Goal: Contribute content

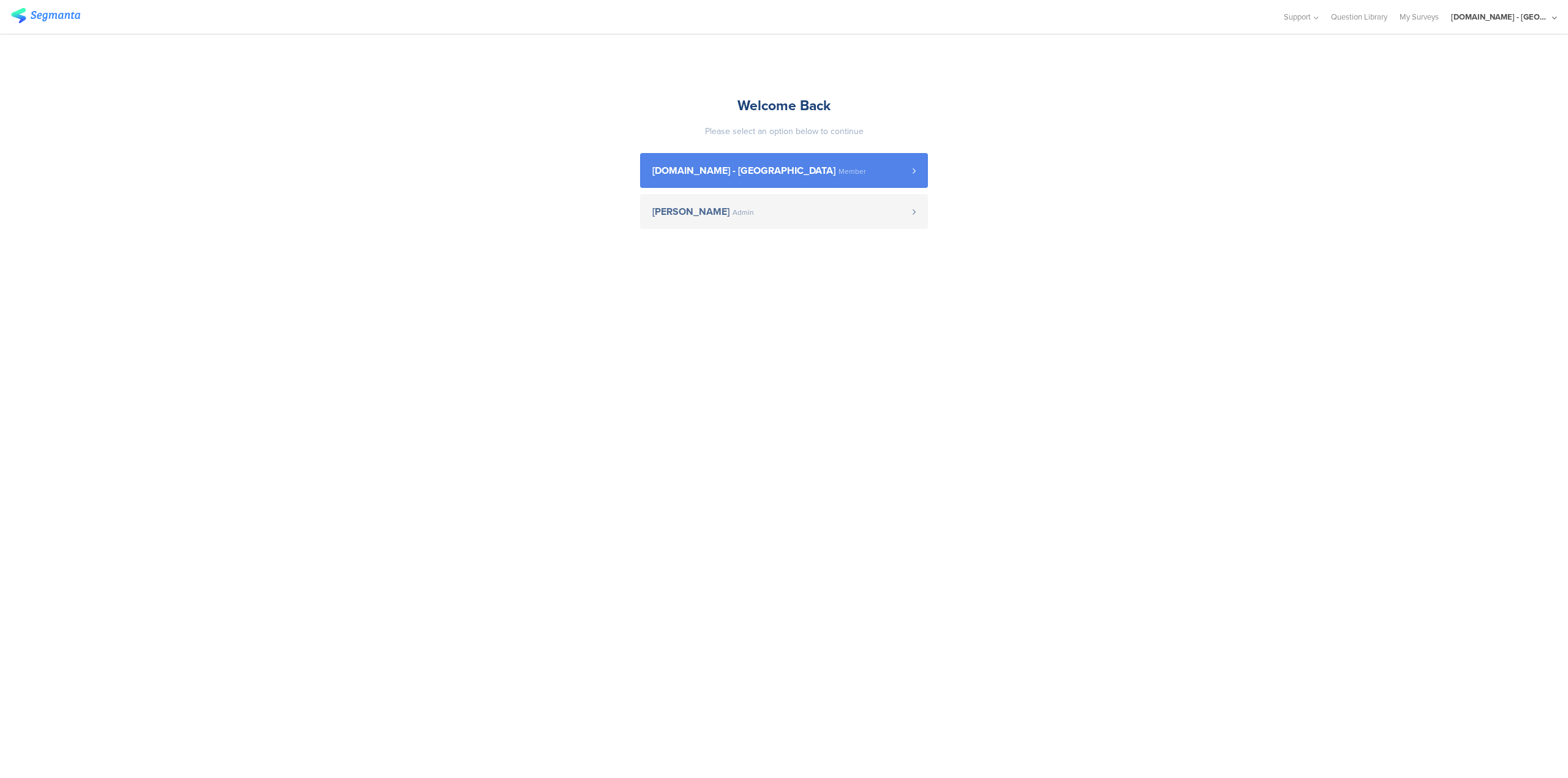
click at [838, 179] on link "[DOMAIN_NAME] - [GEOGRAPHIC_DATA] Member" at bounding box center [784, 171] width 288 height 35
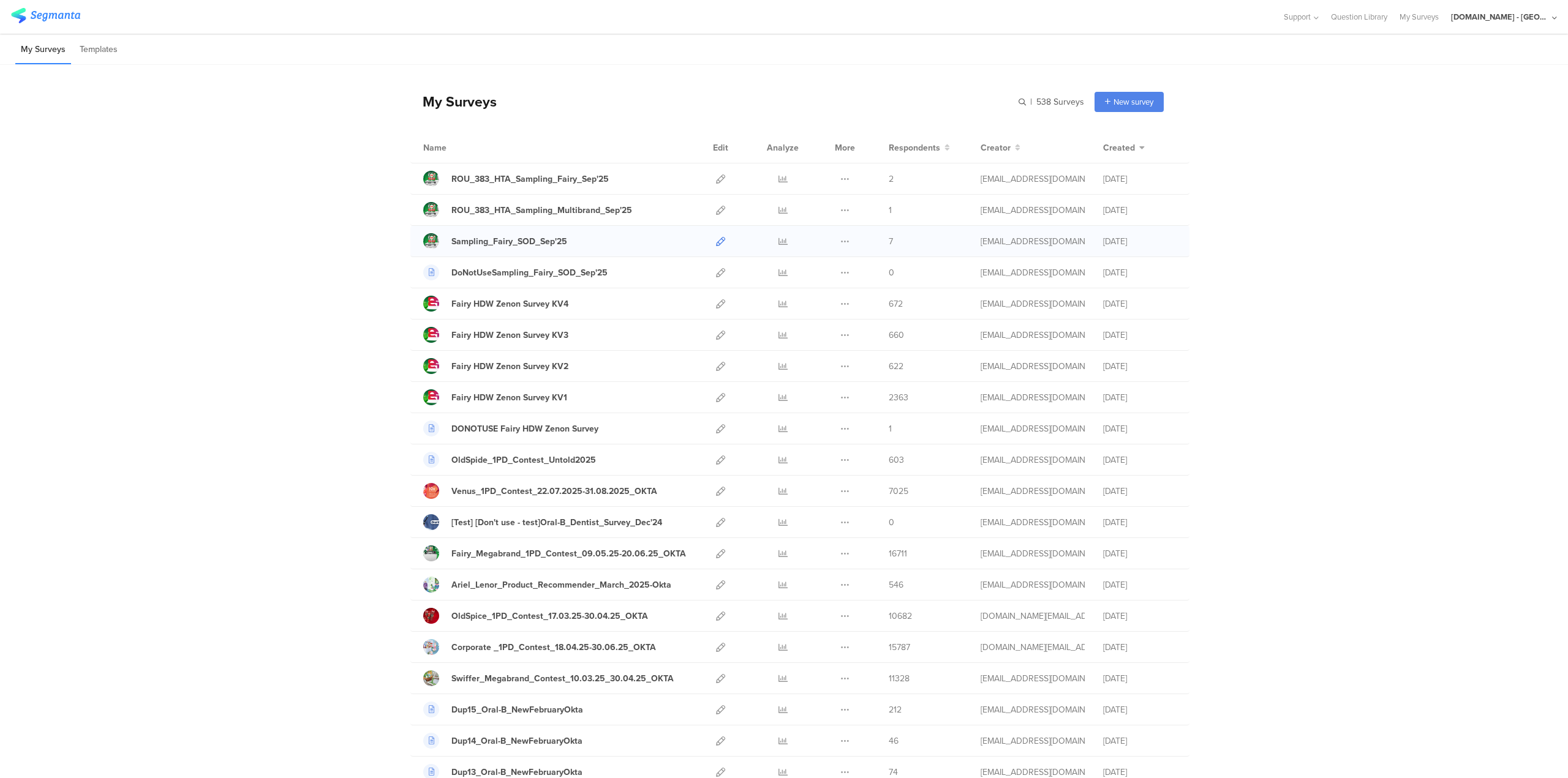
click at [718, 243] on icon at bounding box center [720, 241] width 9 height 9
click at [716, 241] on icon at bounding box center [720, 241] width 9 height 9
click at [716, 241] on icon at bounding box center [720, 241] width 9 height 9
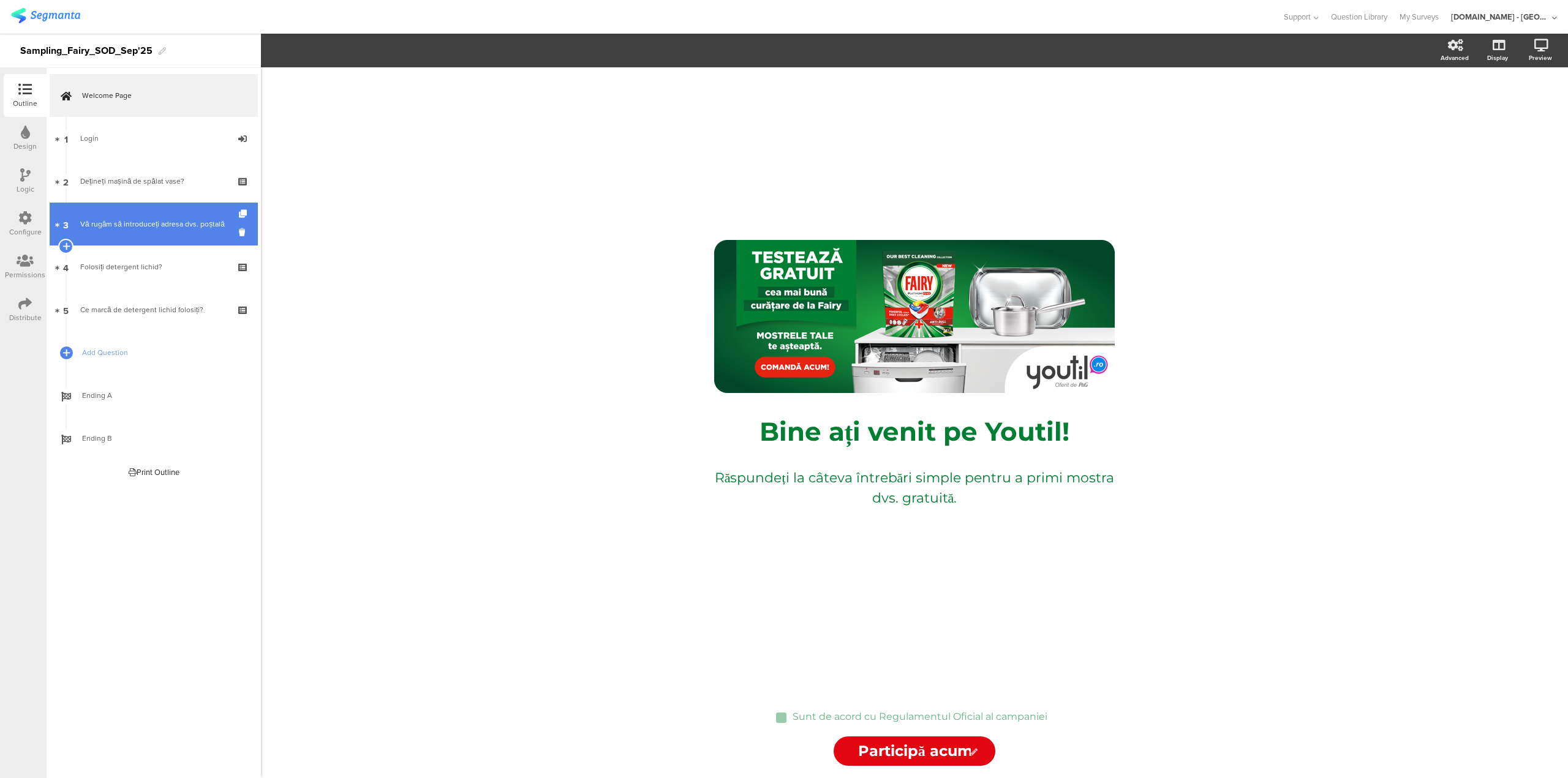
click at [142, 219] on div "Vă rugăm să introduceți adresa dvs. poștală" at bounding box center [153, 224] width 146 height 13
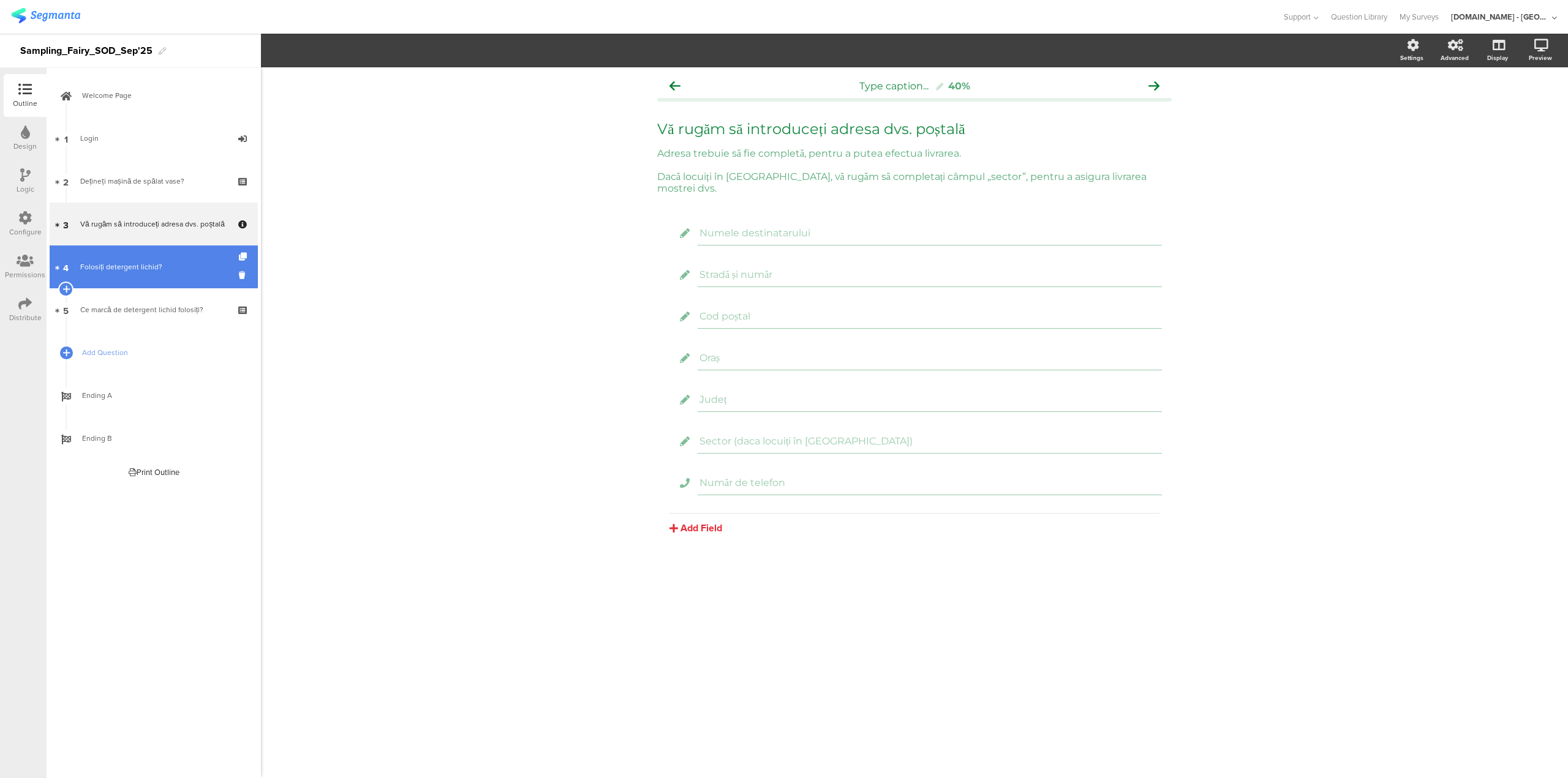
click at [172, 266] on div "Folosiți detergent lichid?" at bounding box center [153, 267] width 146 height 13
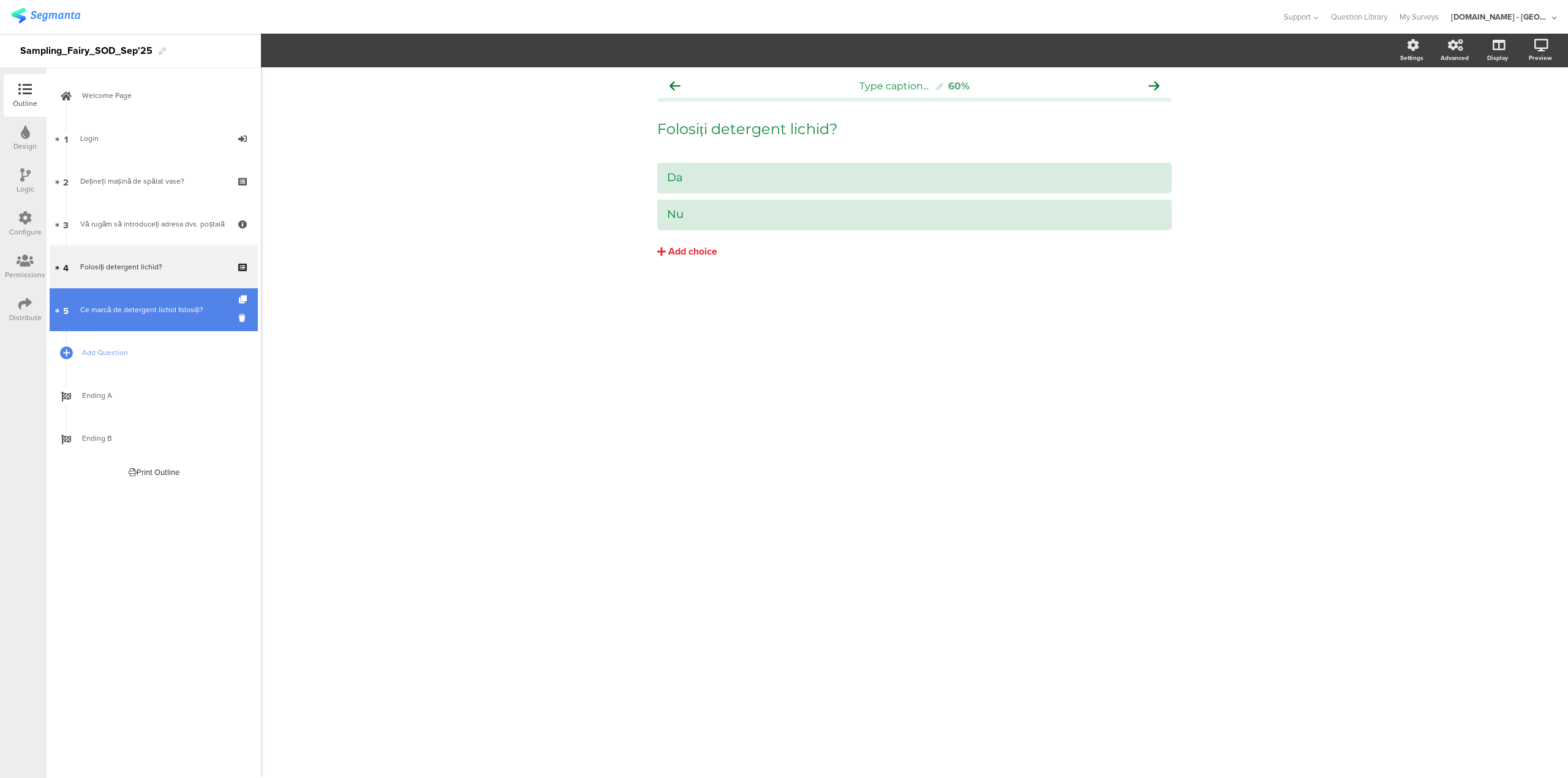
click at [159, 311] on div "Ce marcă de detergent lichid folosiți?" at bounding box center [153, 310] width 146 height 13
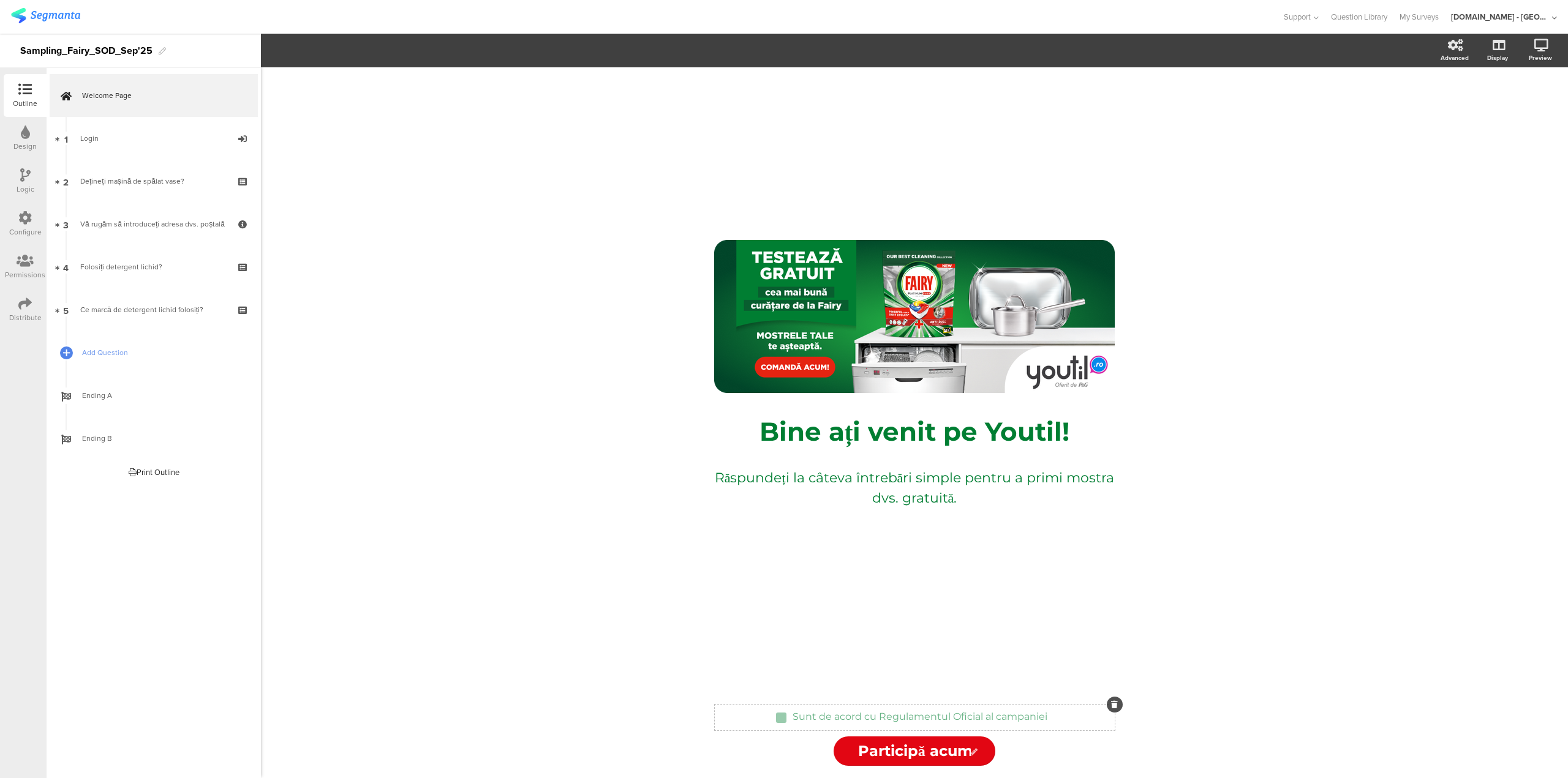
click at [889, 718] on div "Sunt de acord cu Regulamentul Oficial al campaniei Sunt de acord cu Regulamentu…" at bounding box center [920, 717] width 261 height 19
drag, startPoint x: 878, startPoint y: 715, endPoint x: 1050, endPoint y: 715, distance: 172.0
click at [1050, 715] on div "Sunt de acord cu Regulamentul Oficial al campaniei Sunt de acord cu Regulamentu…" at bounding box center [920, 717] width 261 height 19
click at [339, 51] on icon "button" at bounding box center [339, 52] width 4 height 4
type input "Regulamentul Oficial al campaniei"
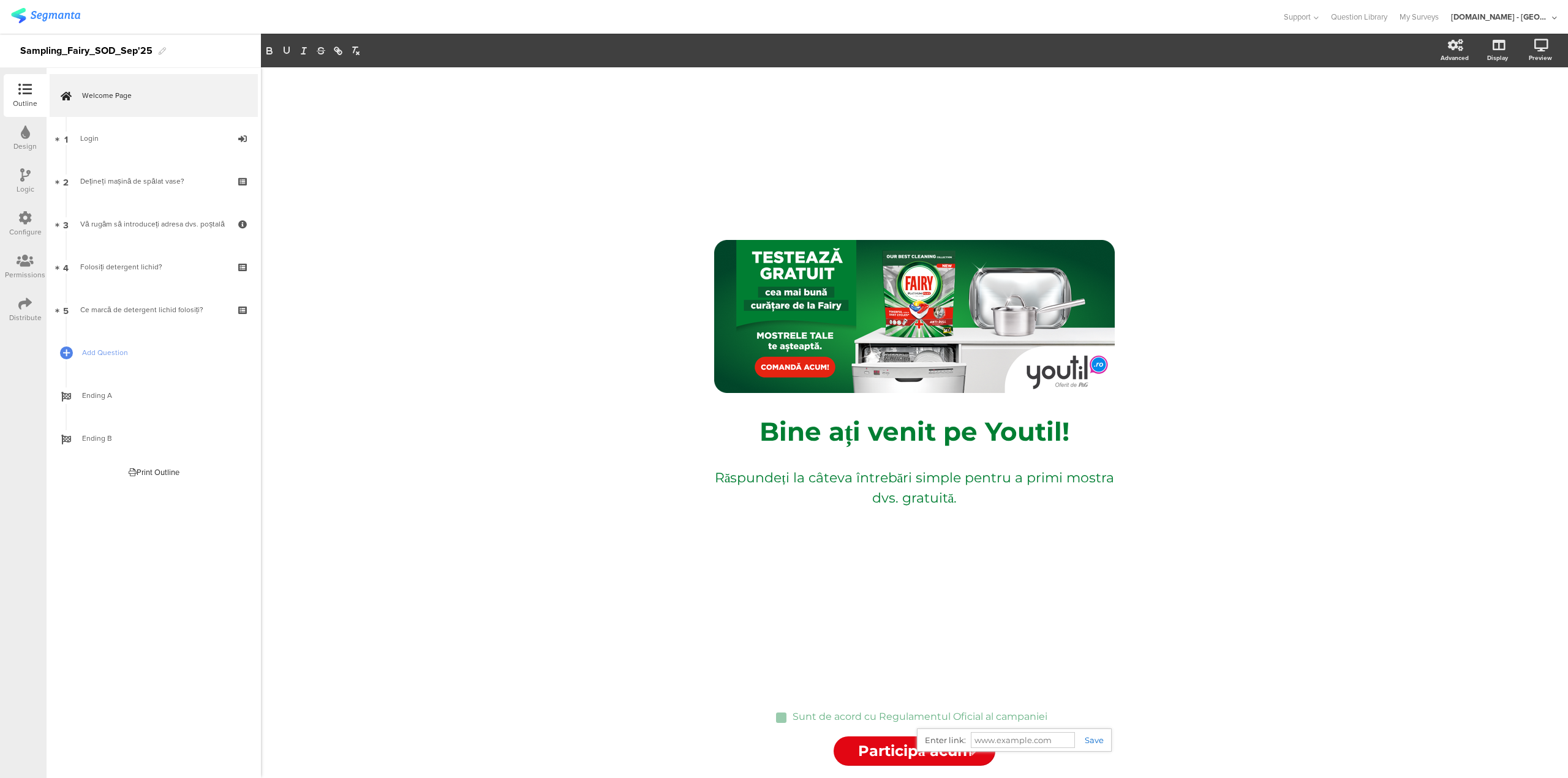
paste input "https://www.youtil.ro/regulamente/Termeni-si-Conditii/testeaza-gratuit-fairy-pl…"
type input "https://www.youtil.ro/regulamente/Termeni-si-Conditii/testeaza-gratuit-fairy-pl…"
click at [1097, 744] on link at bounding box center [1089, 740] width 29 height 10
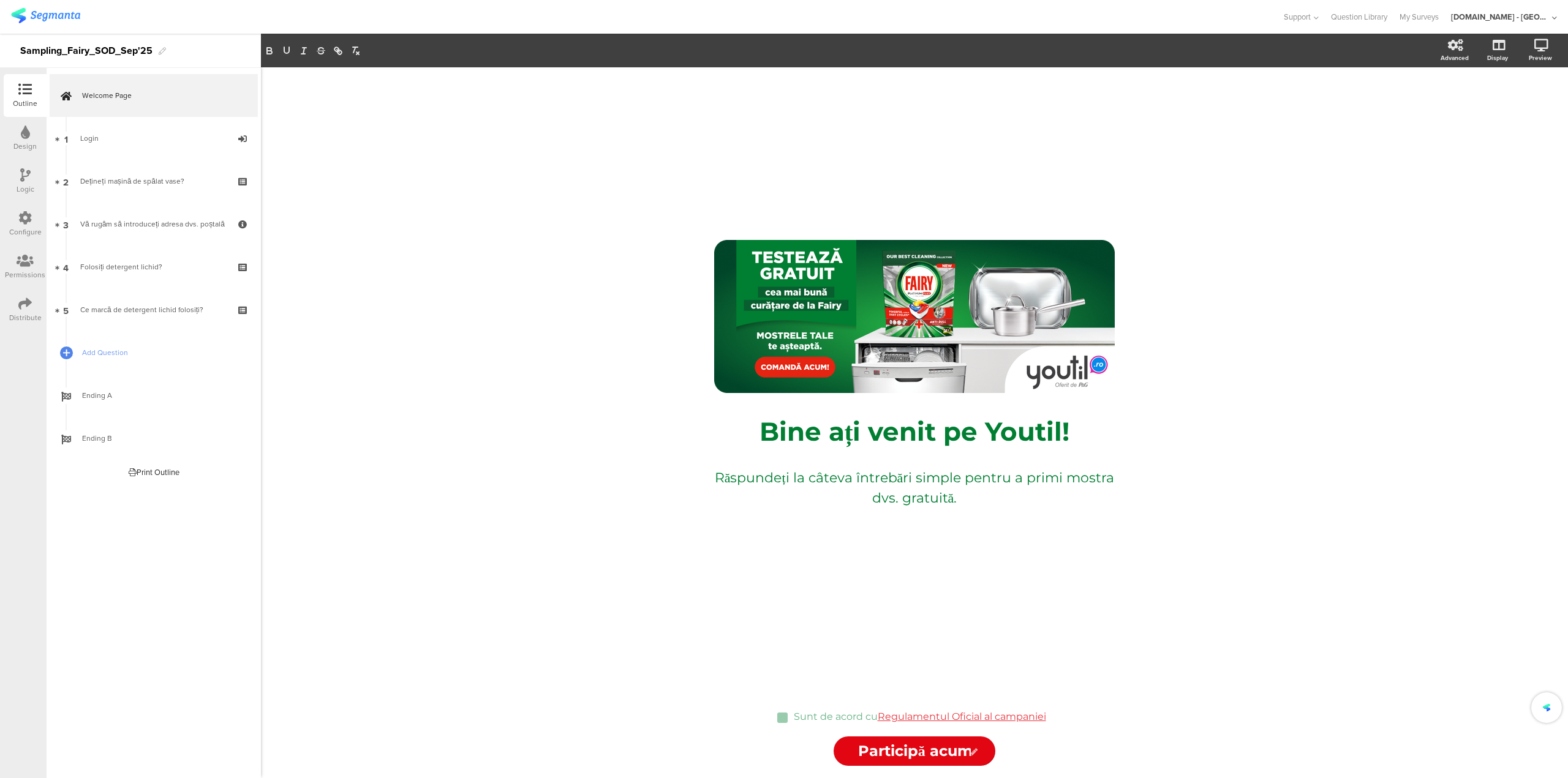
click at [1136, 575] on div "/ Bine ați venit pe Youtil! Bine ați venit pe Youtil! Răspundeți la câteva într…" at bounding box center [914, 380] width 490 height 625
click at [957, 717] on div "Sunt de acord cu Regulamentul Oficial al campaniei Sunt de acord cu Regulamentu…" at bounding box center [920, 717] width 258 height 19
click at [1205, 550] on div "/ Bine ați venit pe Youtil! Bine ați venit pe Youtil! Răspundeți la câteva într…" at bounding box center [914, 423] width 1307 height 710
click at [930, 715] on div "Sunt de acord cu Regulamentul Oficial al campaniei Sunt de acord cu Regulamentu…" at bounding box center [920, 717] width 258 height 19
click at [935, 715] on link "Regulamentul Oficial al campaniei" at bounding box center [962, 716] width 168 height 12
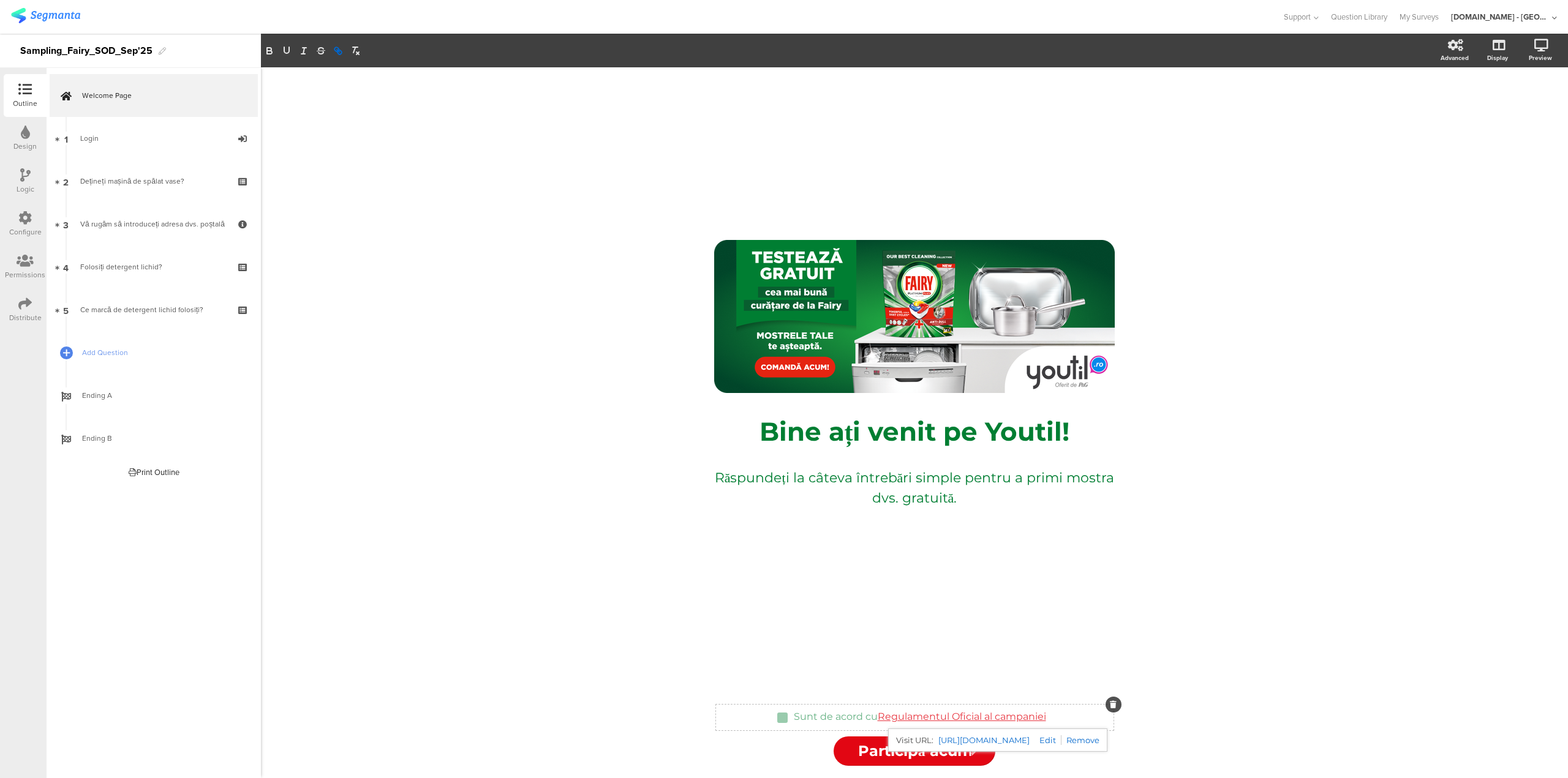
click at [999, 739] on link "https://www.youtil.ro/regulamente/Termeni-si-Conditii/testeaza-gratuit-fairy-pl…" at bounding box center [984, 740] width 91 height 16
click at [1099, 739] on link at bounding box center [1080, 740] width 38 height 10
click at [1203, 513] on div "/ Bine ați venit pe Youtil! Bine ați venit pe Youtil! Răspundeți la câteva într…" at bounding box center [914, 423] width 1307 height 710
click at [945, 719] on div "Sunt de acord cu Regulamentul Oficial al campaniei Sunt de acord cu Regulamentu…" at bounding box center [920, 717] width 261 height 19
click at [909, 718] on p "Sunt de acord cu Regulamentul Oficial al campaniei" at bounding box center [920, 716] width 255 height 12
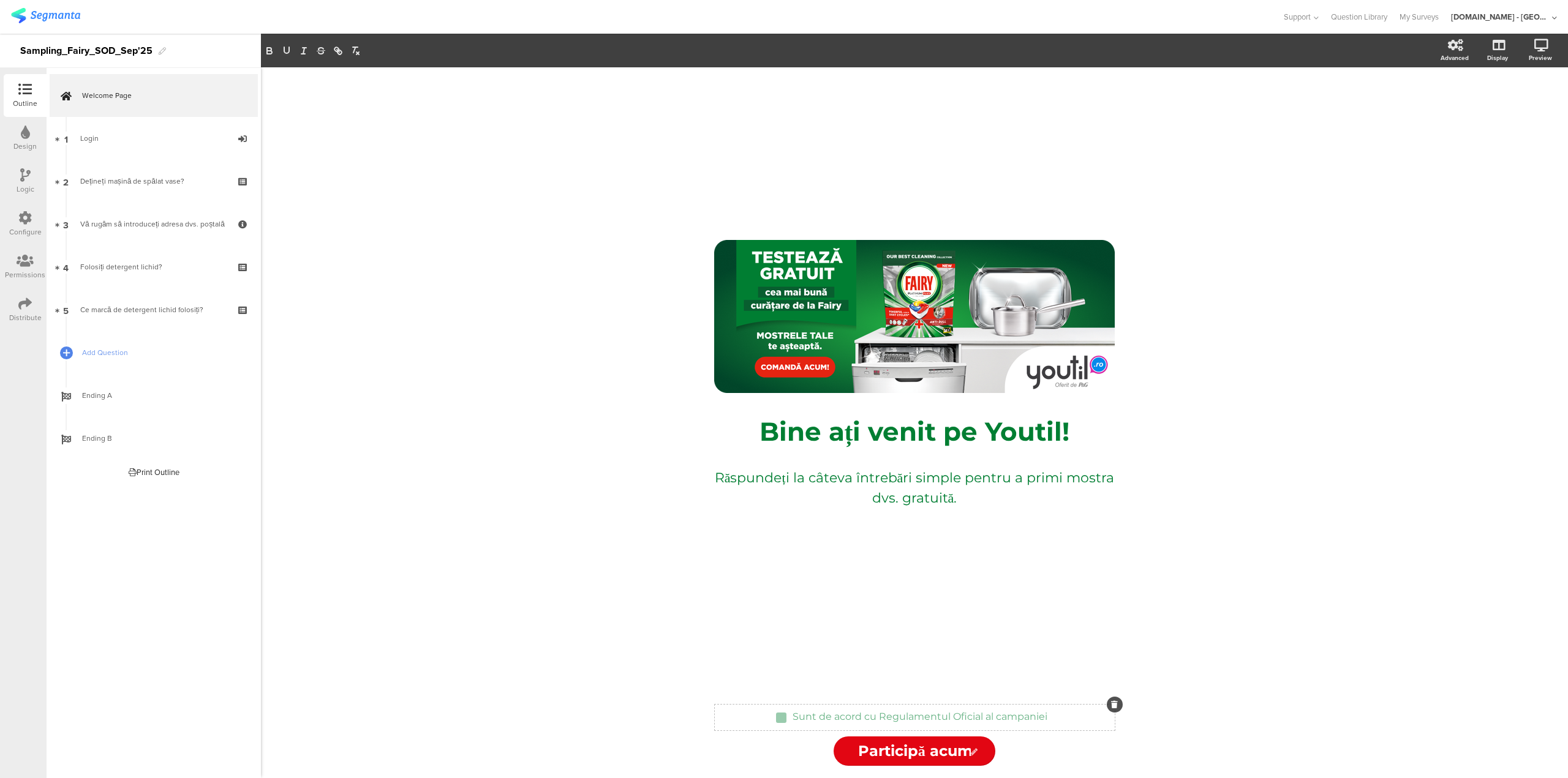
click at [933, 717] on p "Sunt de acord cu Regulamentul Oficial al campaniei" at bounding box center [920, 716] width 255 height 12
click at [958, 714] on p "Sunt de acord cu Regulamentul Oficial al campaniei" at bounding box center [920, 716] width 255 height 12
click at [1007, 717] on p "Sunt de acord cu Regulamentul Oficial al campaniei" at bounding box center [920, 716] width 255 height 12
click at [899, 715] on p "Sunt de acord cu Regulamentul Oficial al campaniei" at bounding box center [920, 716] width 255 height 12
click at [1325, 460] on div "/ Bine ați venit pe Youtil! Bine ați venit pe Youtil! Răspundeți la câteva într…" at bounding box center [914, 423] width 1307 height 710
